Goal: Information Seeking & Learning: Learn about a topic

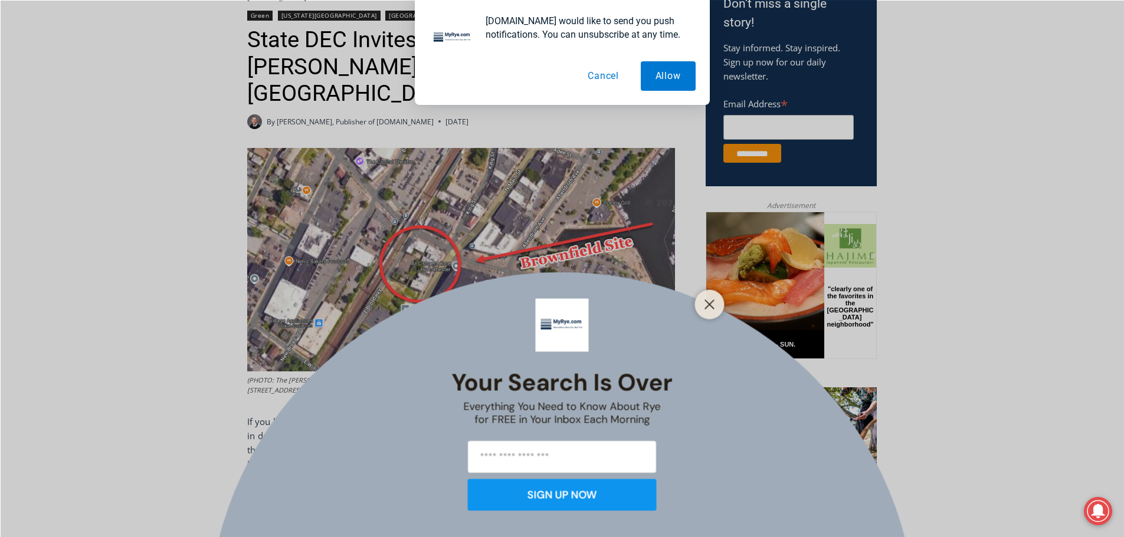
scroll to position [413, 0]
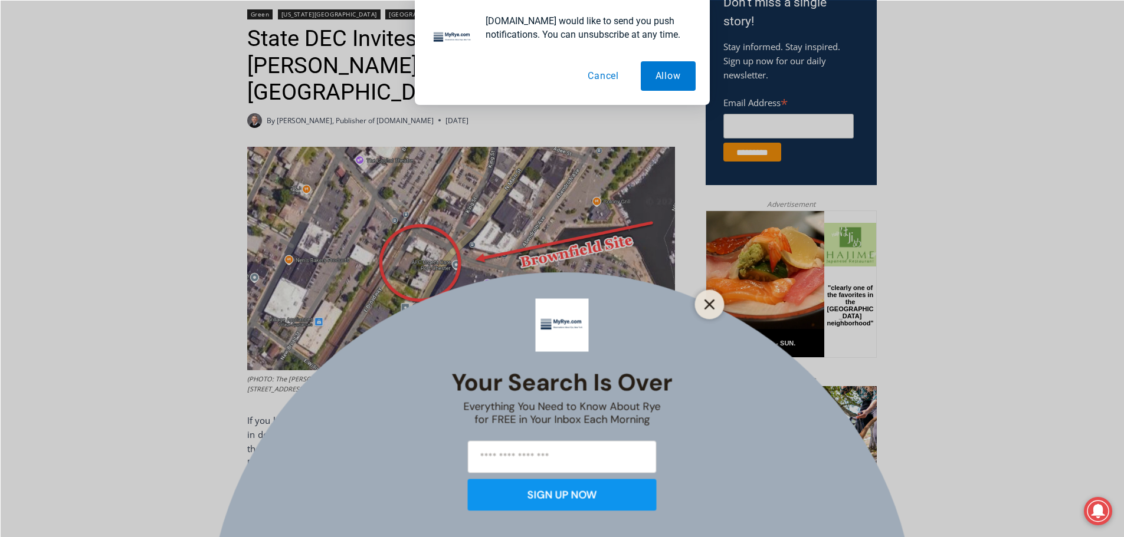
click at [708, 297] on button "Close" at bounding box center [709, 304] width 17 height 17
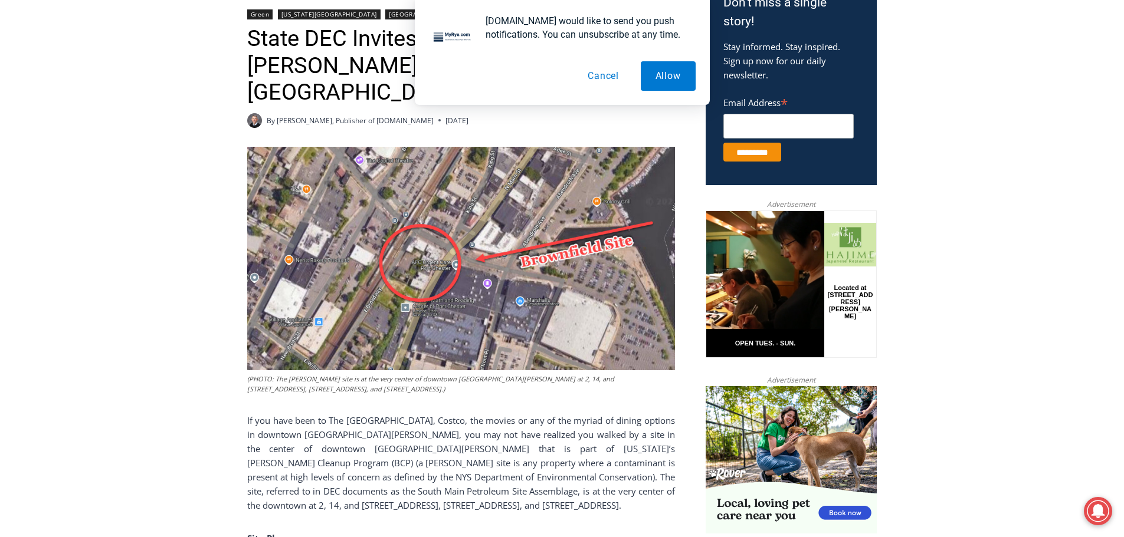
click at [599, 77] on button "Cancel" at bounding box center [603, 75] width 61 height 29
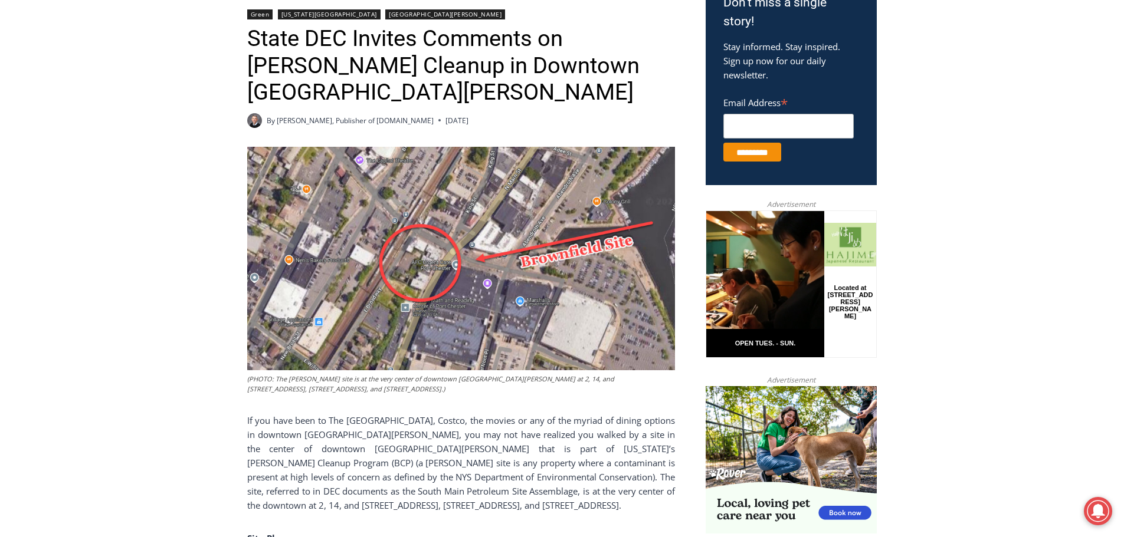
scroll to position [472, 0]
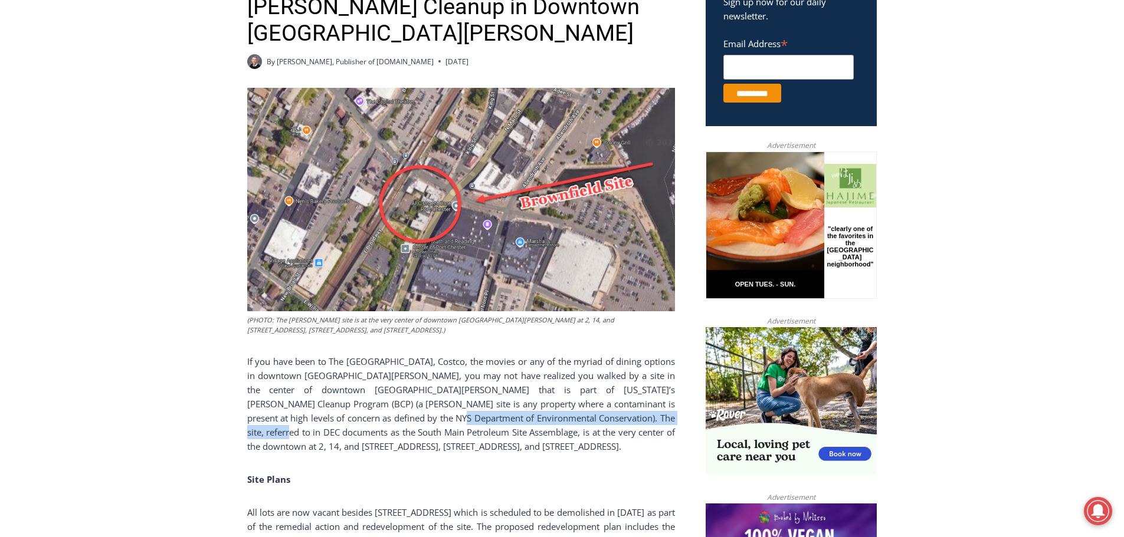
drag, startPoint x: 375, startPoint y: 401, endPoint x: 633, endPoint y: 408, distance: 257.9
click at [636, 407] on span "If you have been to The [GEOGRAPHIC_DATA], Costco, the movies or any of the myr…" at bounding box center [461, 404] width 428 height 97
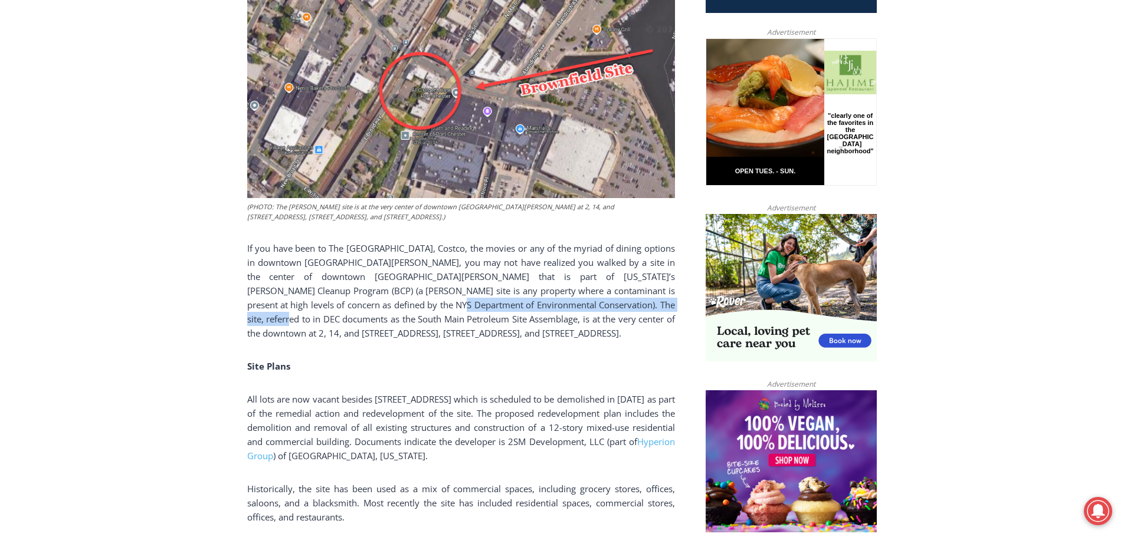
scroll to position [590, 0]
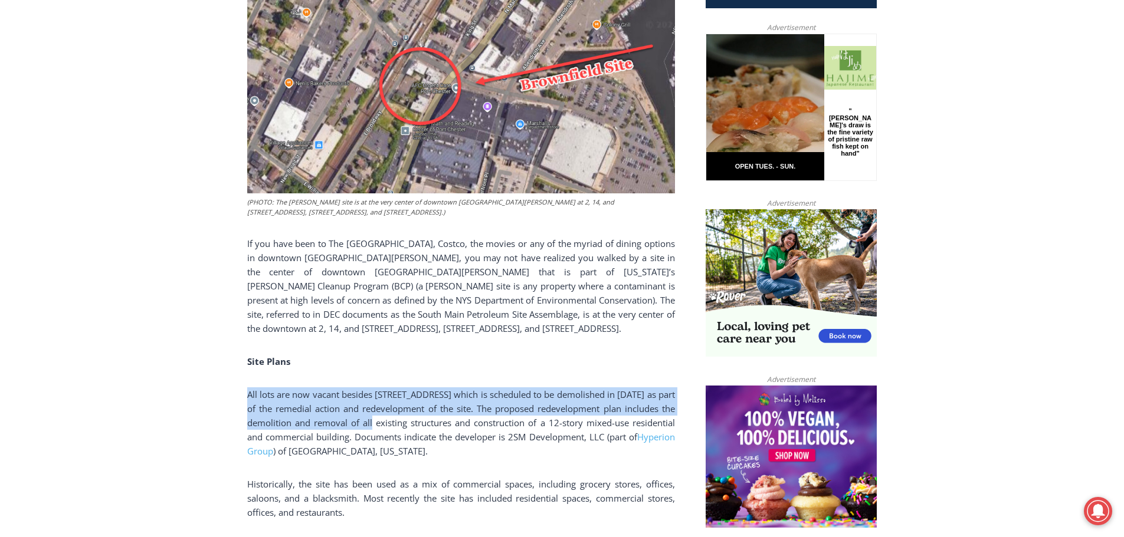
drag, startPoint x: 248, startPoint y: 388, endPoint x: 456, endPoint y: 405, distance: 209.0
click at [456, 405] on span "All lots are now vacant besides [STREET_ADDRESS] which is scheduled to be demol…" at bounding box center [461, 416] width 428 height 54
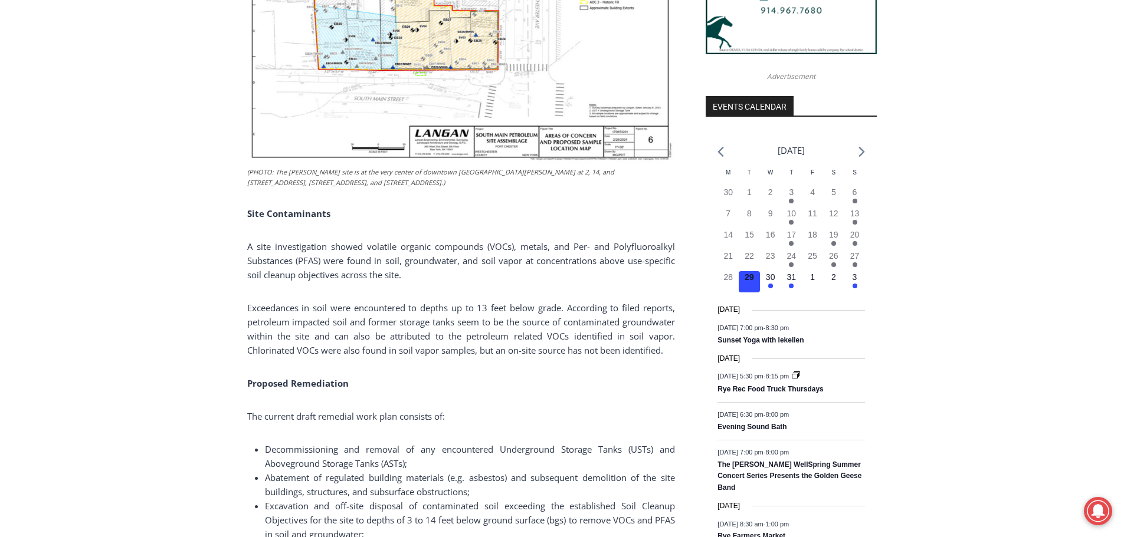
scroll to position [1239, 0]
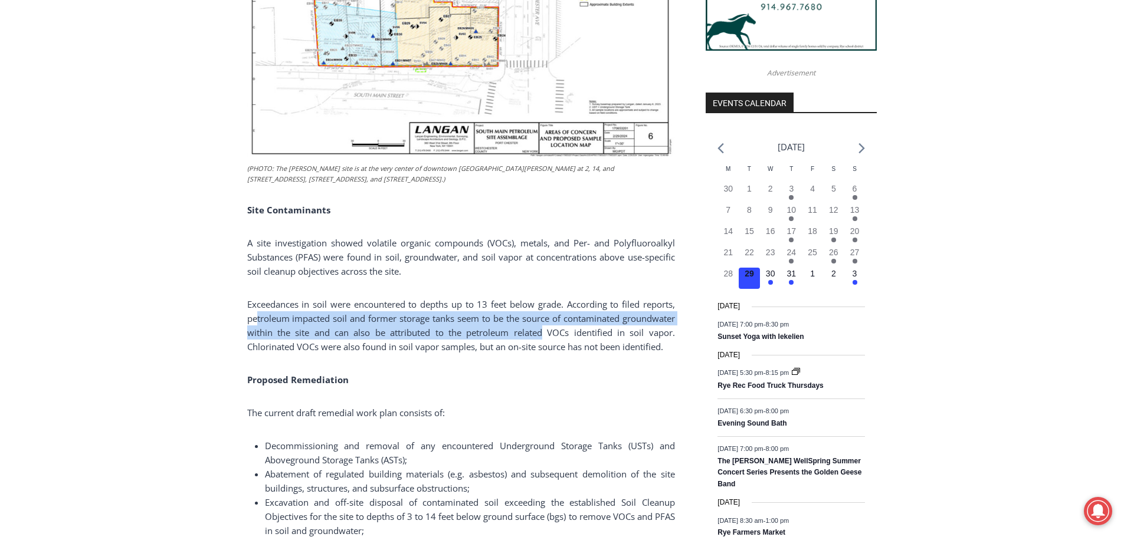
drag, startPoint x: 257, startPoint y: 309, endPoint x: 541, endPoint y: 319, distance: 284.5
click at [541, 319] on span "Exceedances in soil were encountered to depths up to 13 feet below grade. Accor…" at bounding box center [461, 325] width 428 height 54
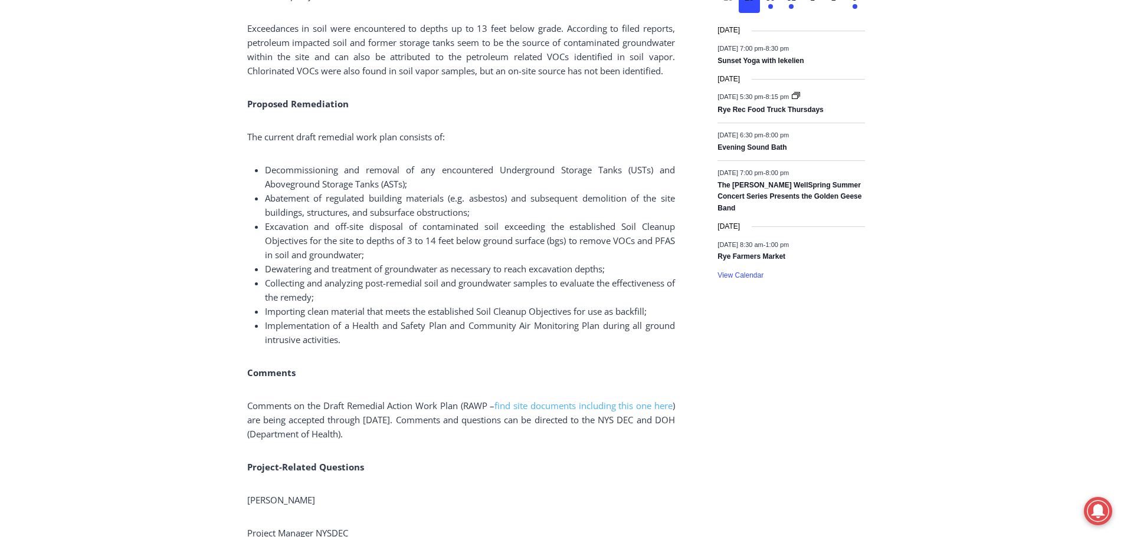
scroll to position [1534, 0]
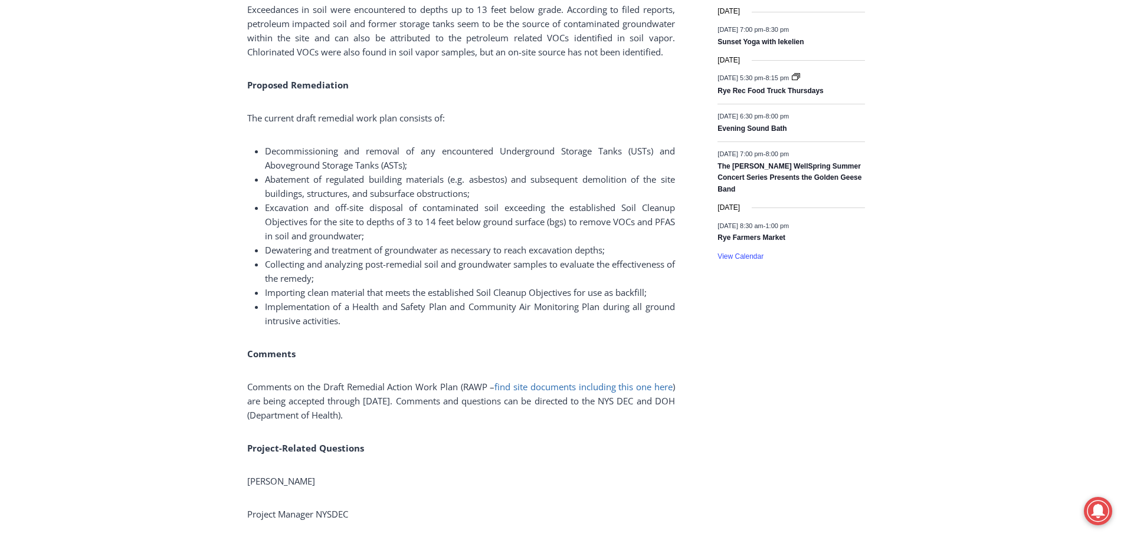
click at [517, 381] on span "find site documents including this one here" at bounding box center [583, 387] width 178 height 12
drag, startPoint x: 328, startPoint y: 379, endPoint x: 493, endPoint y: 374, distance: 164.7
click at [493, 381] on span "Comments on the Draft Remedial Action Work Plan (RAWP –" at bounding box center [371, 387] width 248 height 12
